Goal: Task Accomplishment & Management: Manage account settings

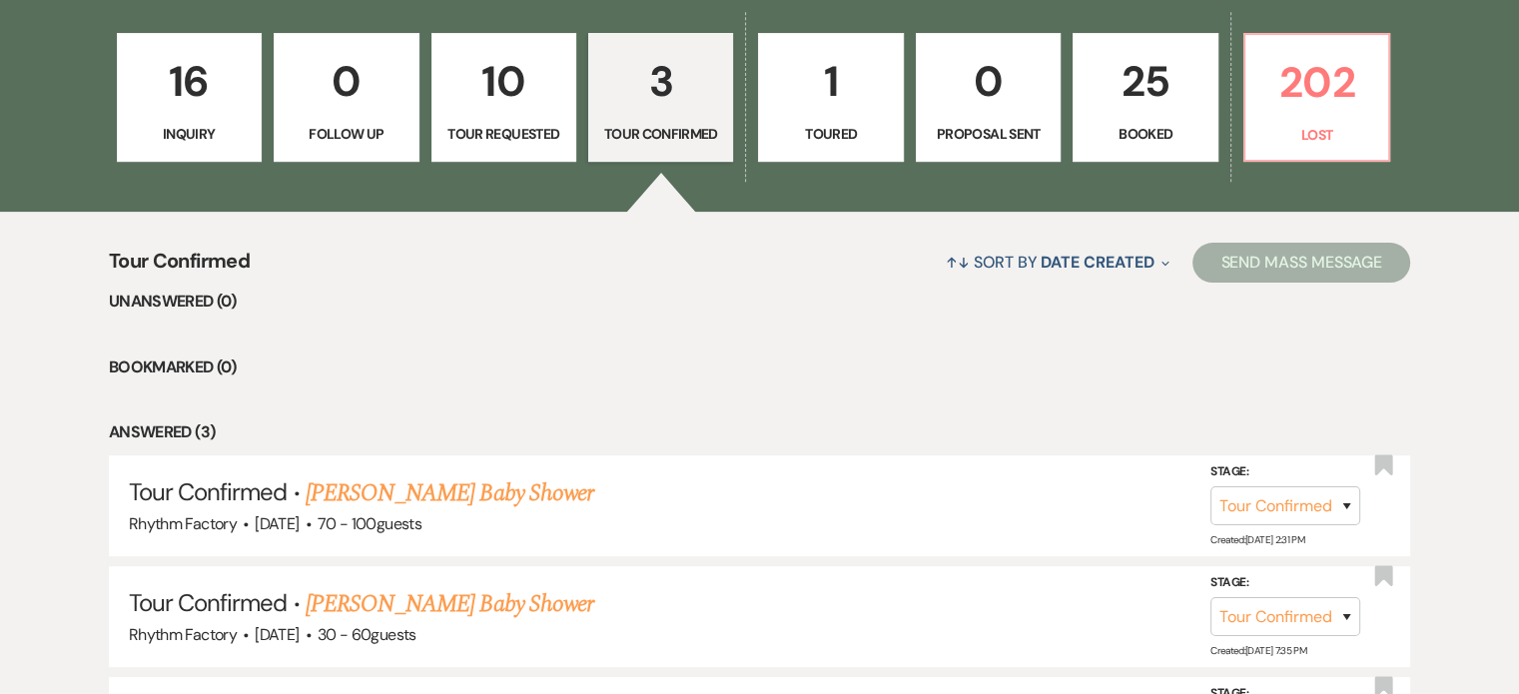
scroll to position [799, 0]
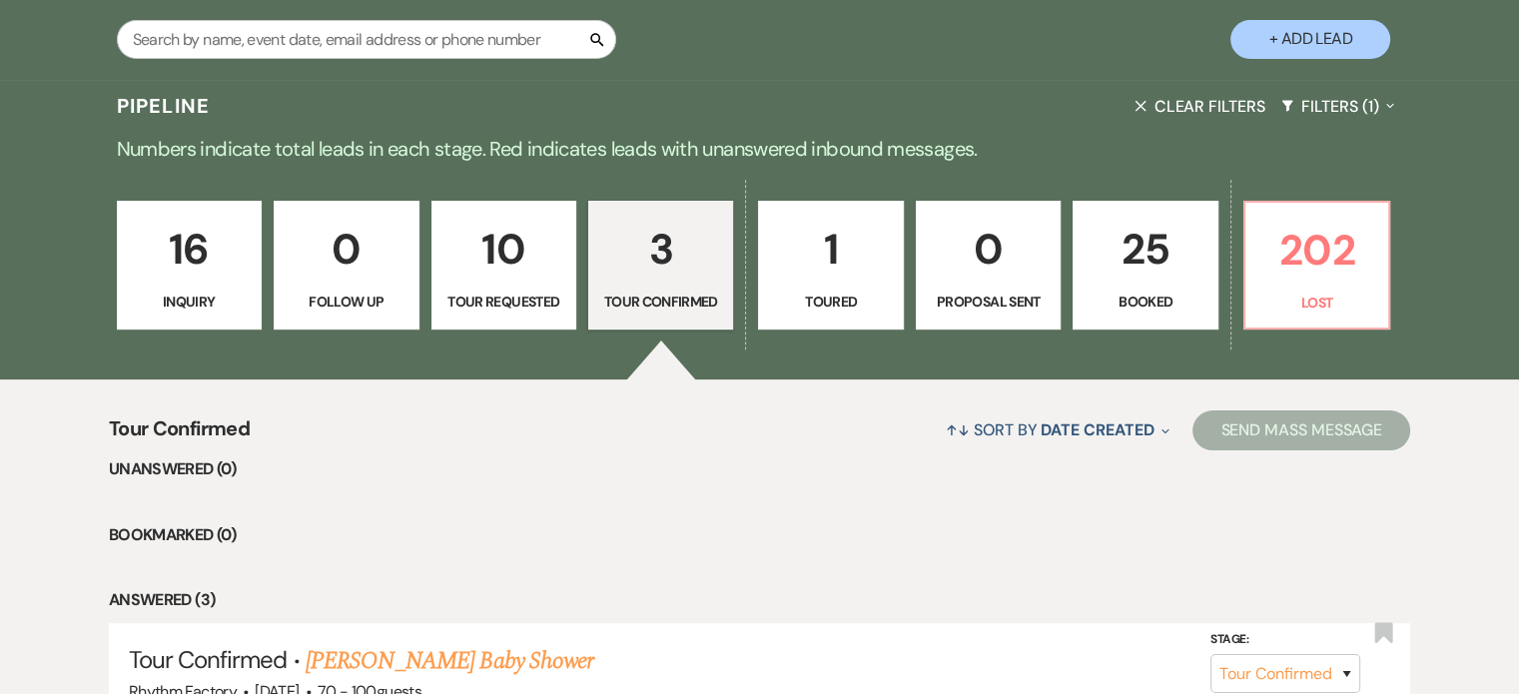
click at [1137, 249] on p "25" at bounding box center [1144, 249] width 119 height 67
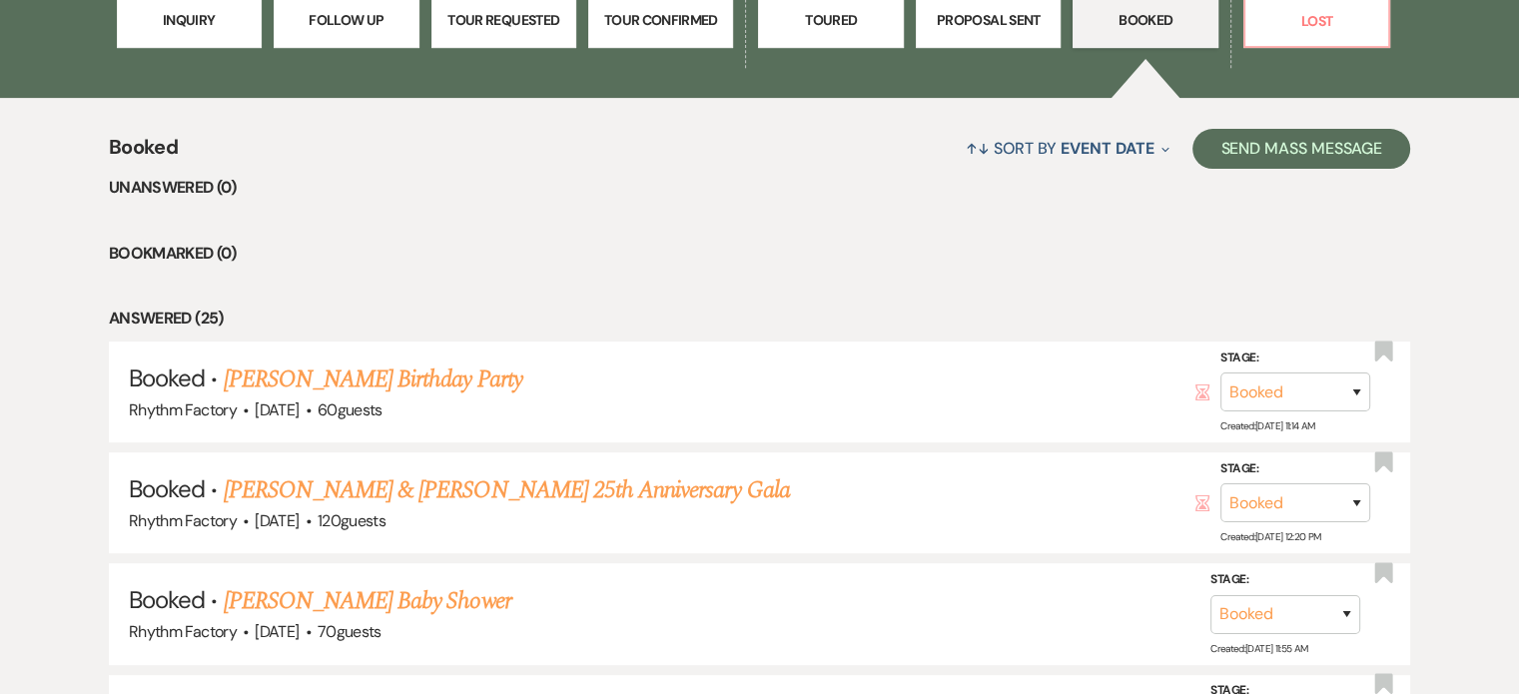
scroll to position [799, 0]
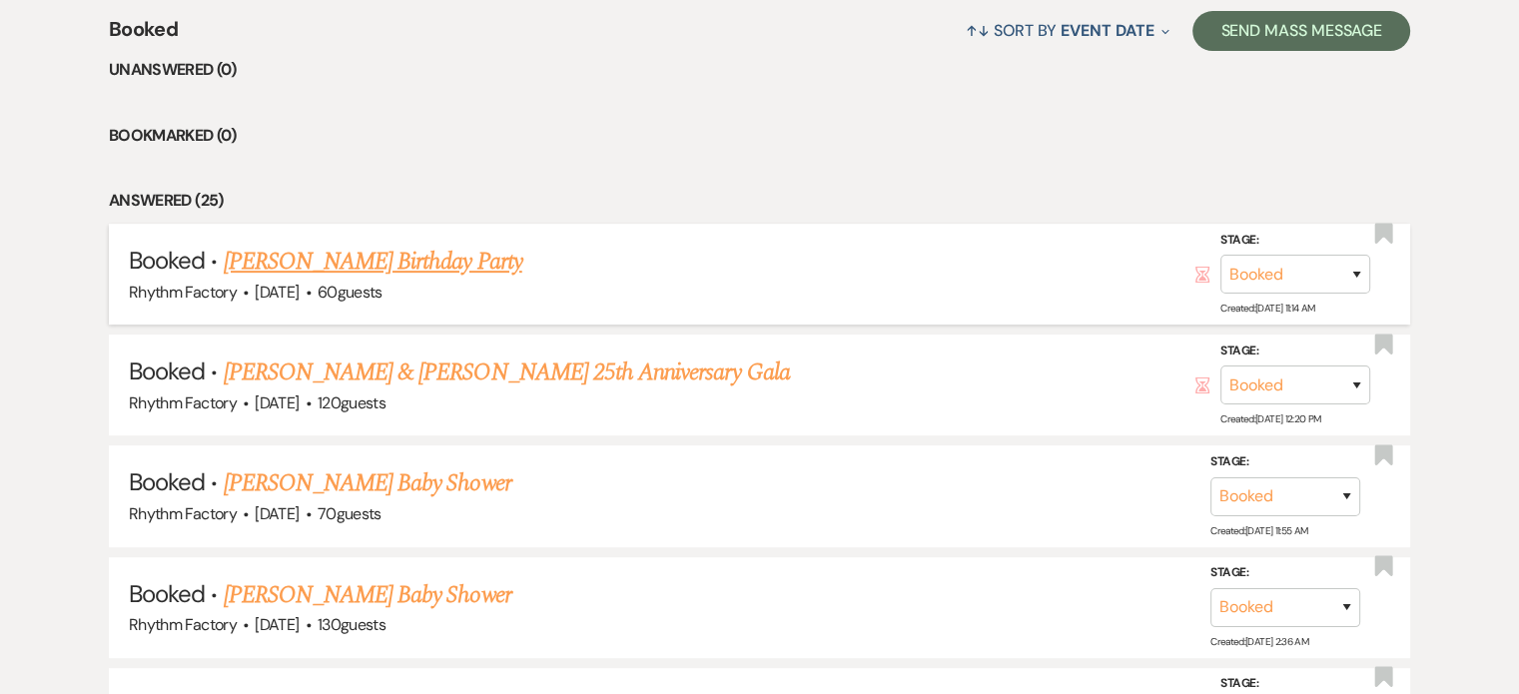
click at [375, 267] on link "[PERSON_NAME] Birthday Party" at bounding box center [373, 262] width 299 height 36
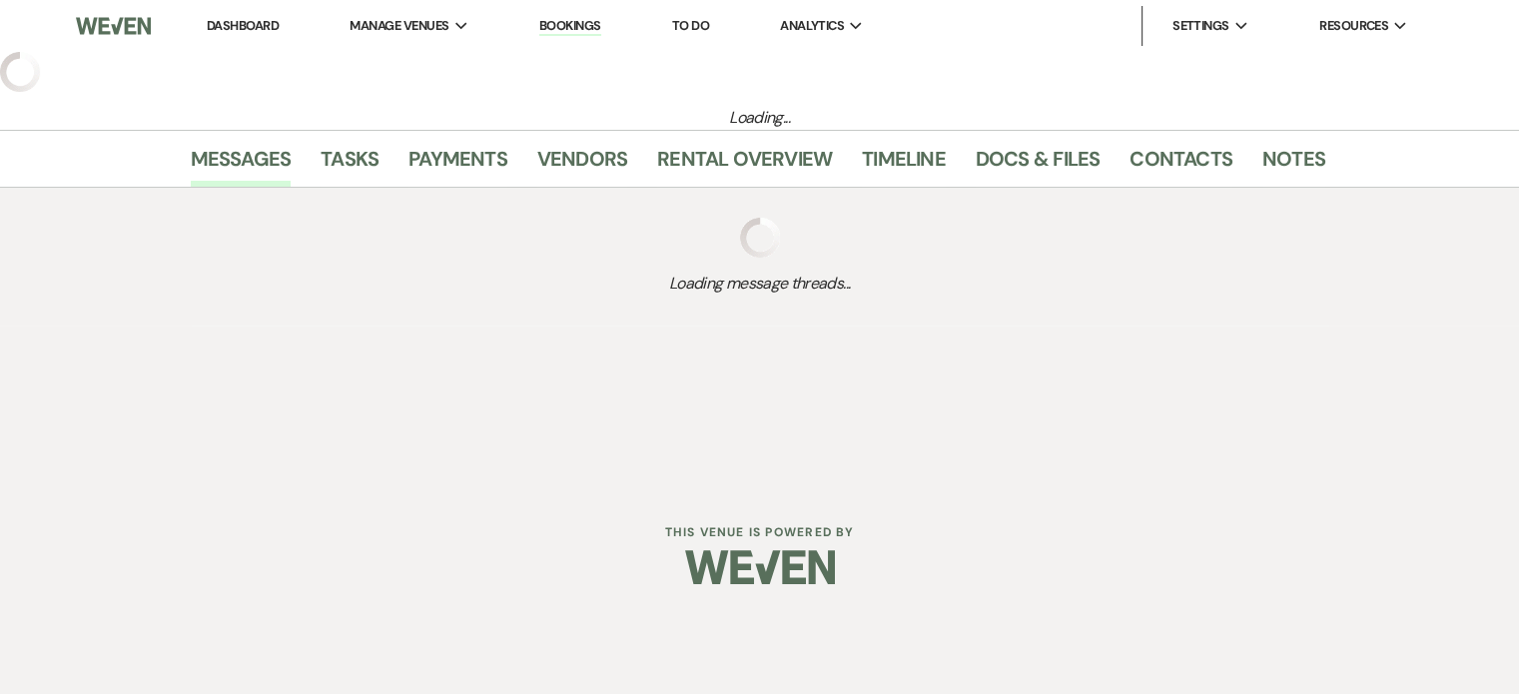
select select "12"
select select "4"
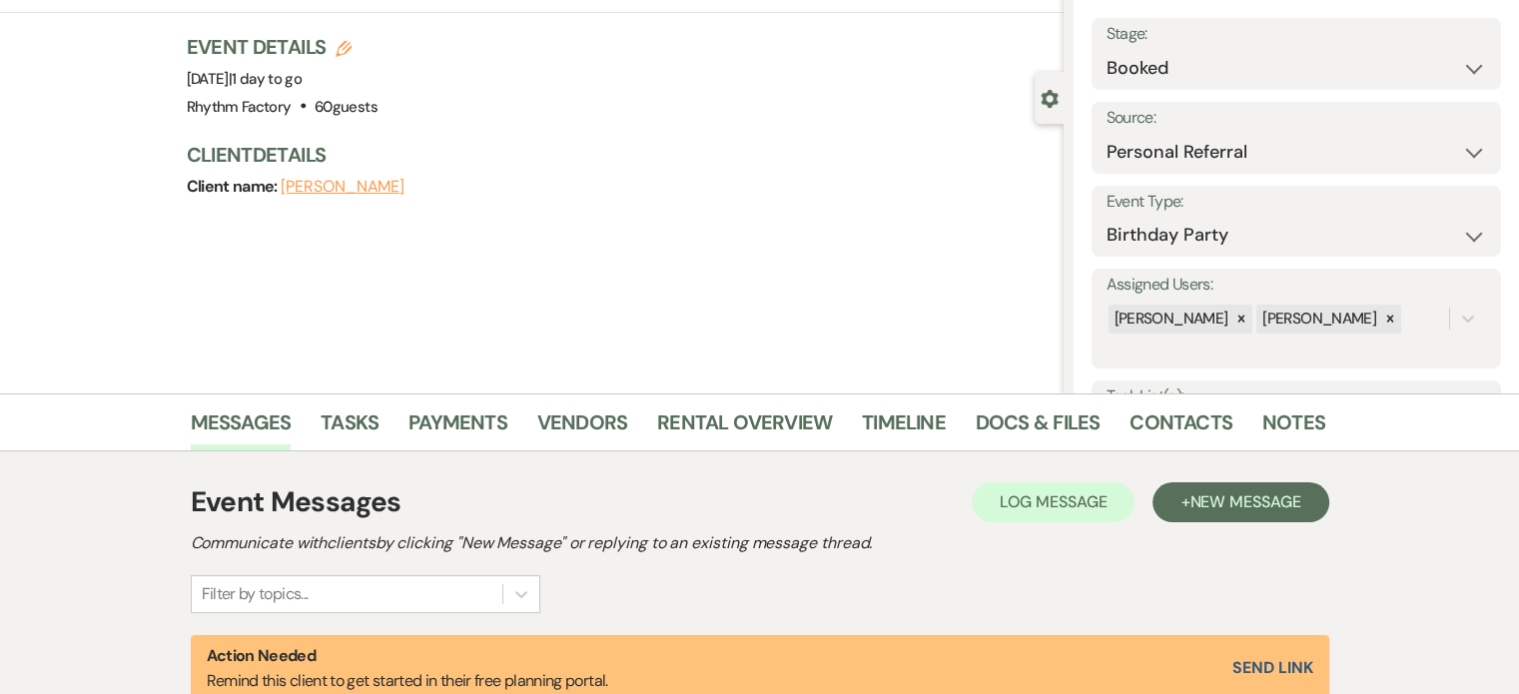
scroll to position [399, 0]
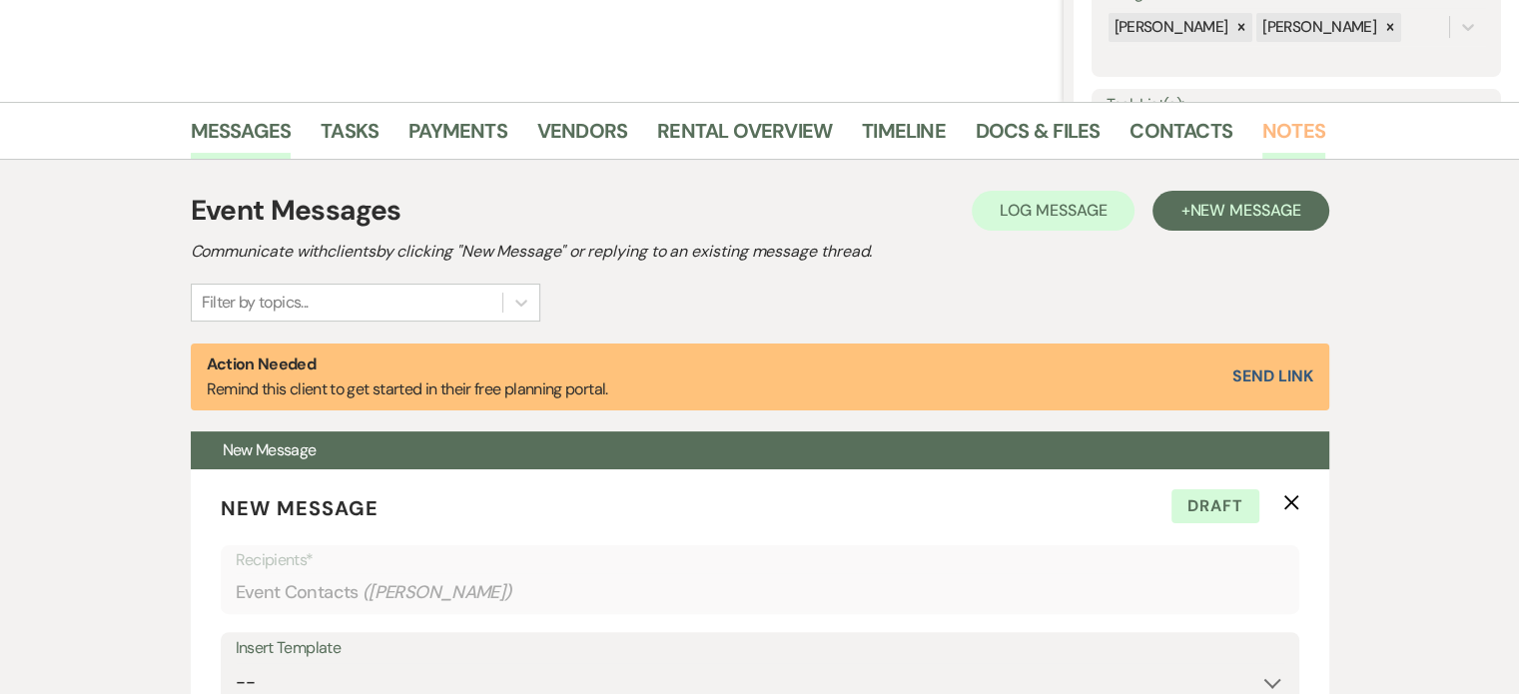
click at [1281, 129] on link "Notes" at bounding box center [1293, 137] width 63 height 44
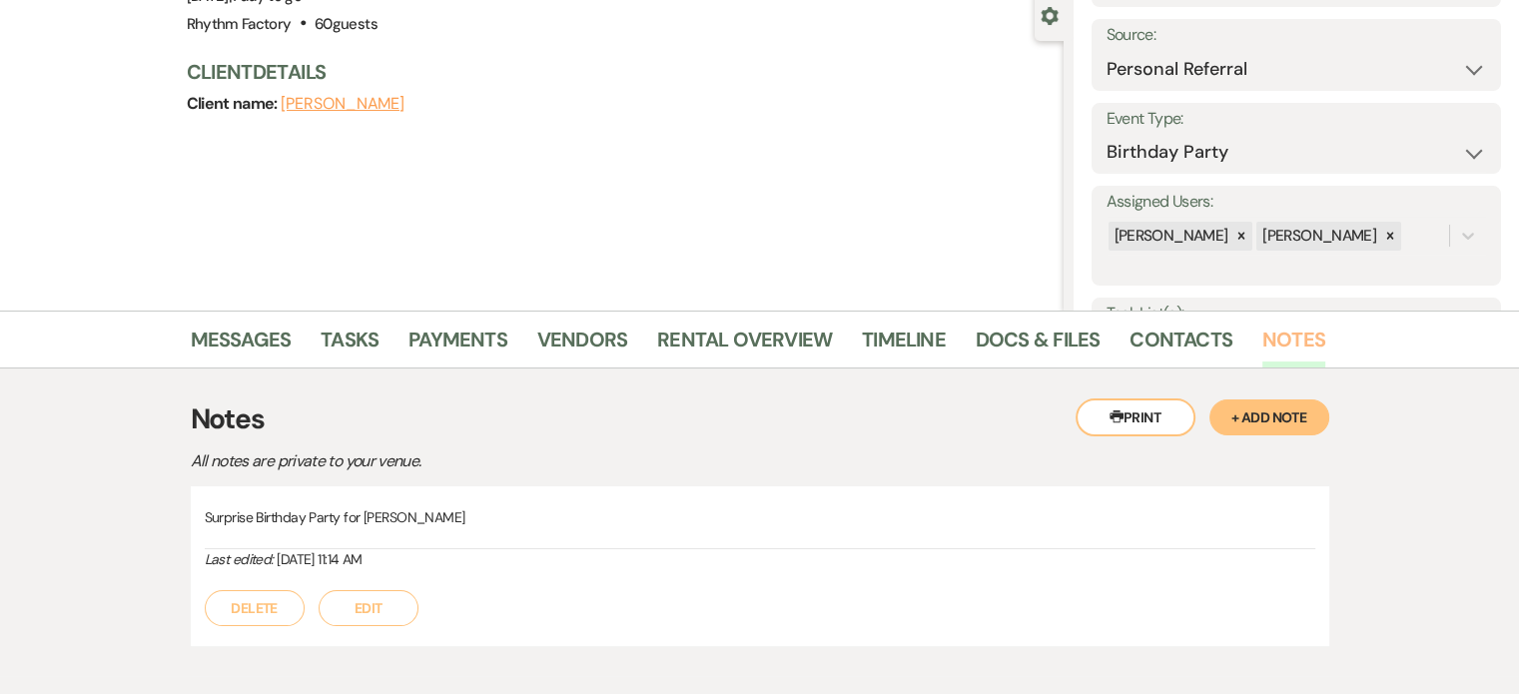
scroll to position [300, 0]
